Goal: Transaction & Acquisition: Purchase product/service

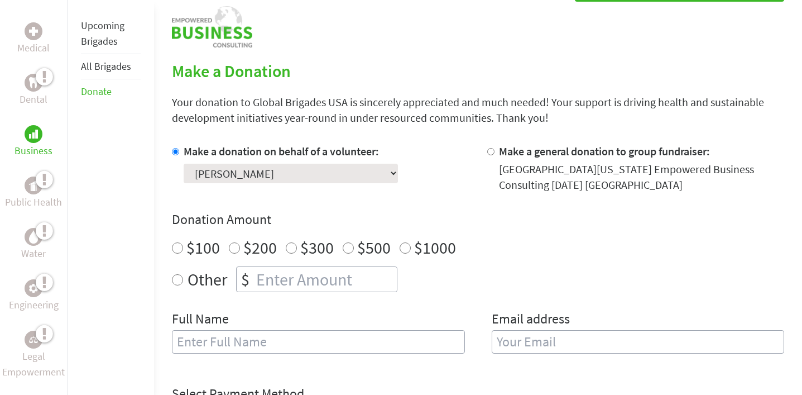
scroll to position [253, 0]
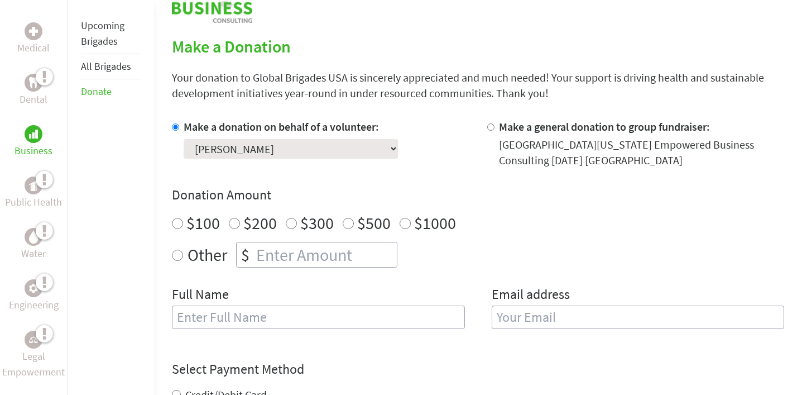
radio input "true"
click at [314, 260] on input "number" at bounding box center [325, 254] width 143 height 25
type input "250"
click at [481, 250] on div "Other $ 250" at bounding box center [478, 255] width 612 height 26
click at [210, 311] on input "text" at bounding box center [318, 316] width 293 height 23
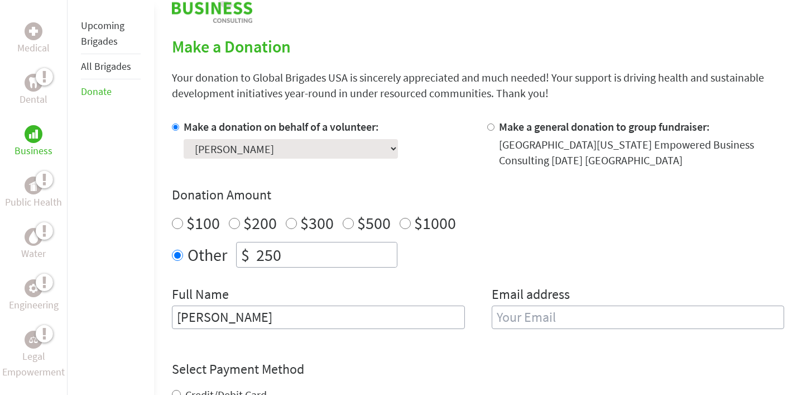
type input "[PERSON_NAME]"
click at [519, 314] on input "email" at bounding box center [638, 316] width 293 height 23
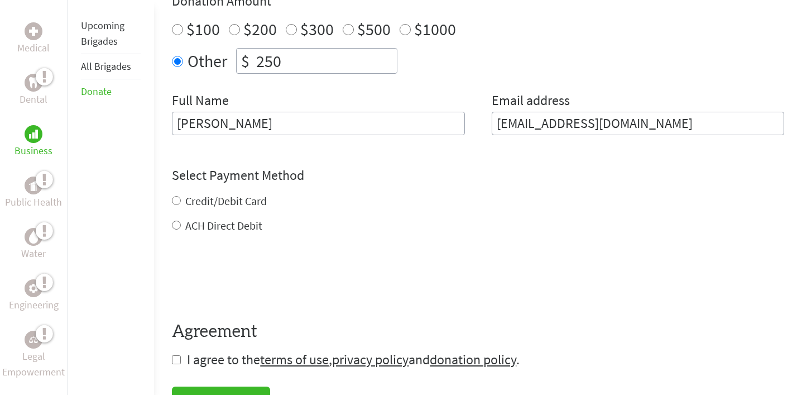
scroll to position [451, 0]
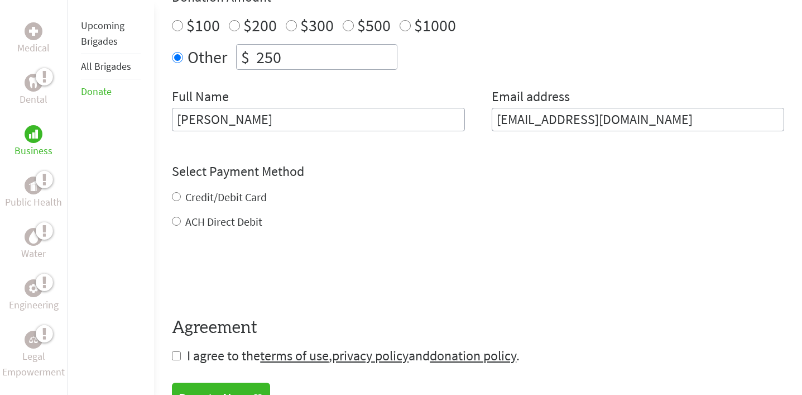
type input "[EMAIL_ADDRESS][DOMAIN_NAME]"
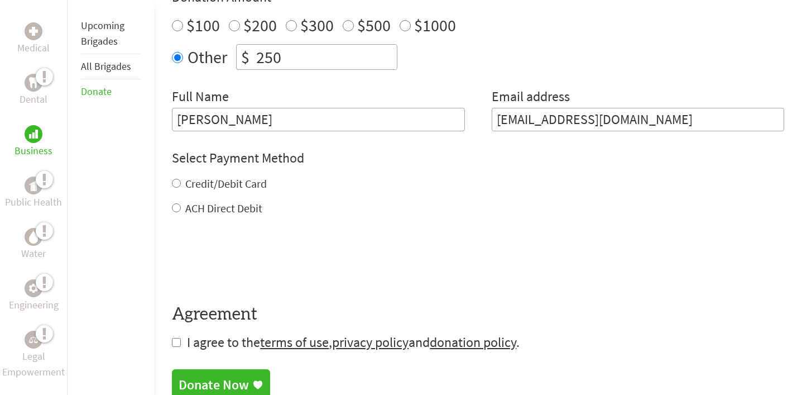
click at [175, 195] on div "Credit/Debit Card ACH Direct Debit" at bounding box center [478, 196] width 612 height 40
click at [176, 182] on input "Credit/Debit Card" at bounding box center [176, 183] width 9 height 9
radio input "true"
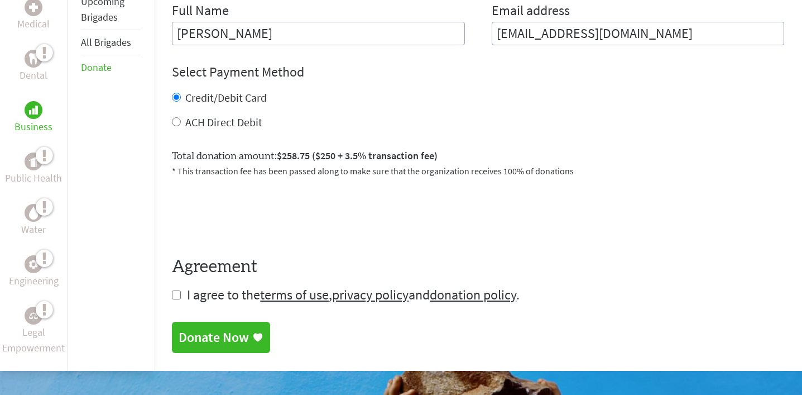
scroll to position [554, 0]
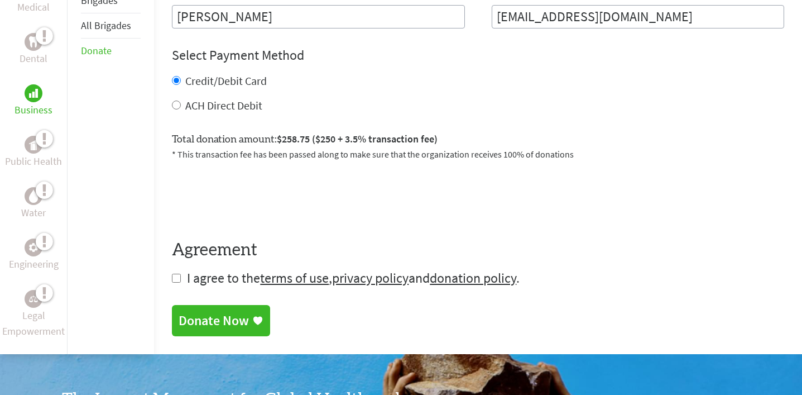
click at [178, 277] on input "checkbox" at bounding box center [176, 278] width 9 height 9
checkbox input "true"
click at [209, 324] on div "Donate Now" at bounding box center [214, 322] width 70 height 18
